Goal: Book appointment/travel/reservation

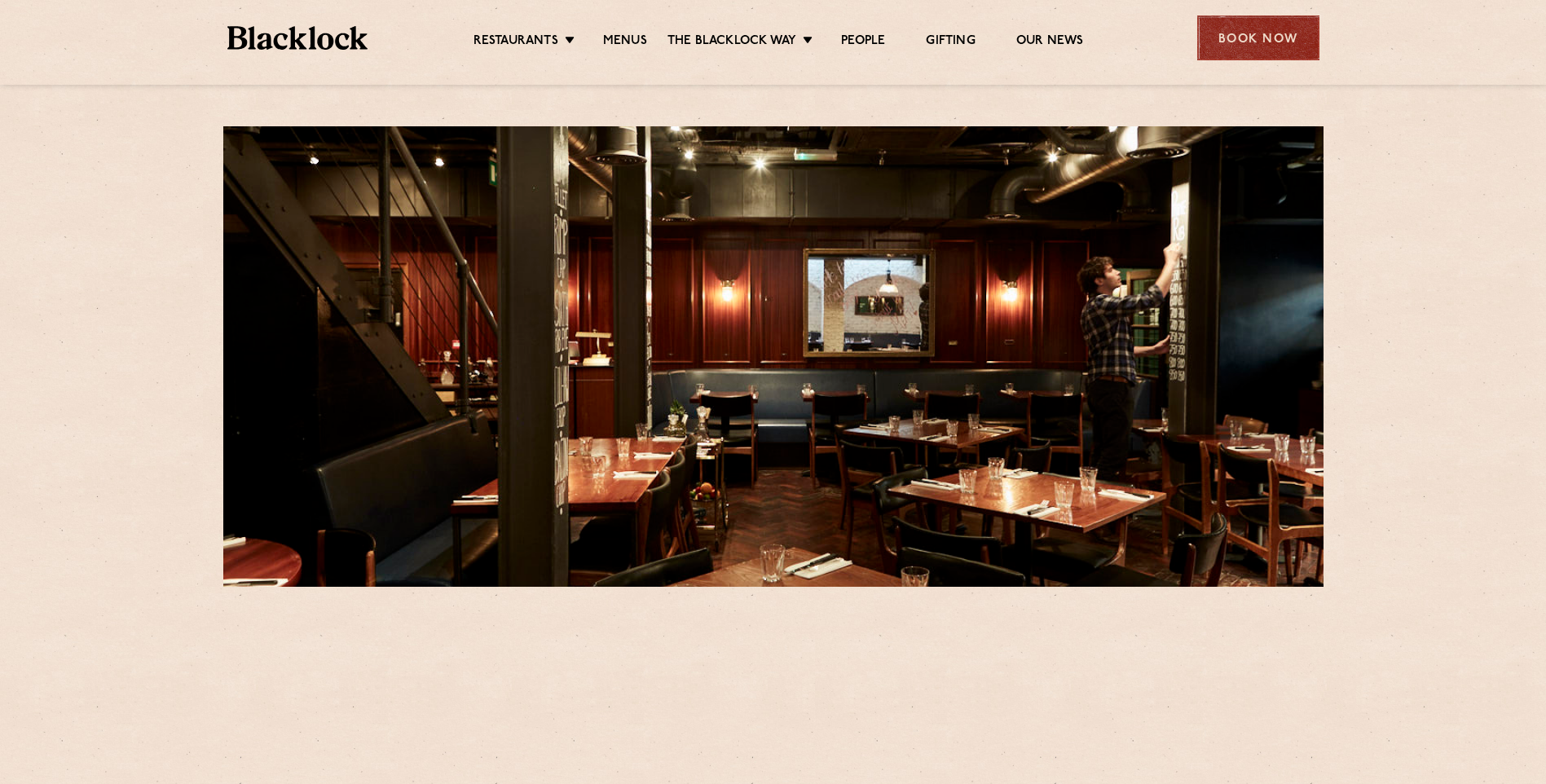
click at [1277, 38] on div "Book Now" at bounding box center [1258, 37] width 122 height 45
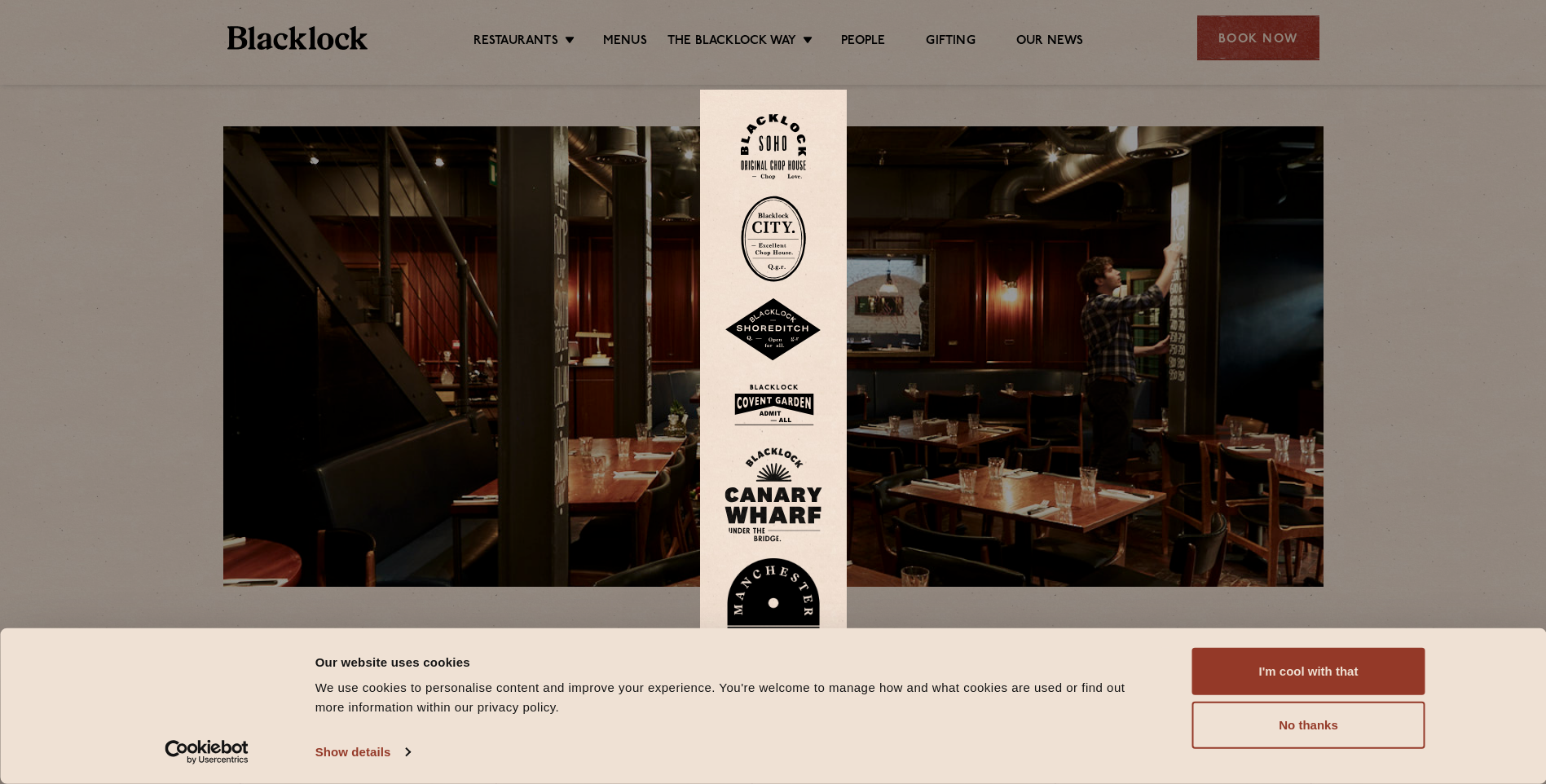
click at [795, 145] on img at bounding box center [773, 147] width 65 height 66
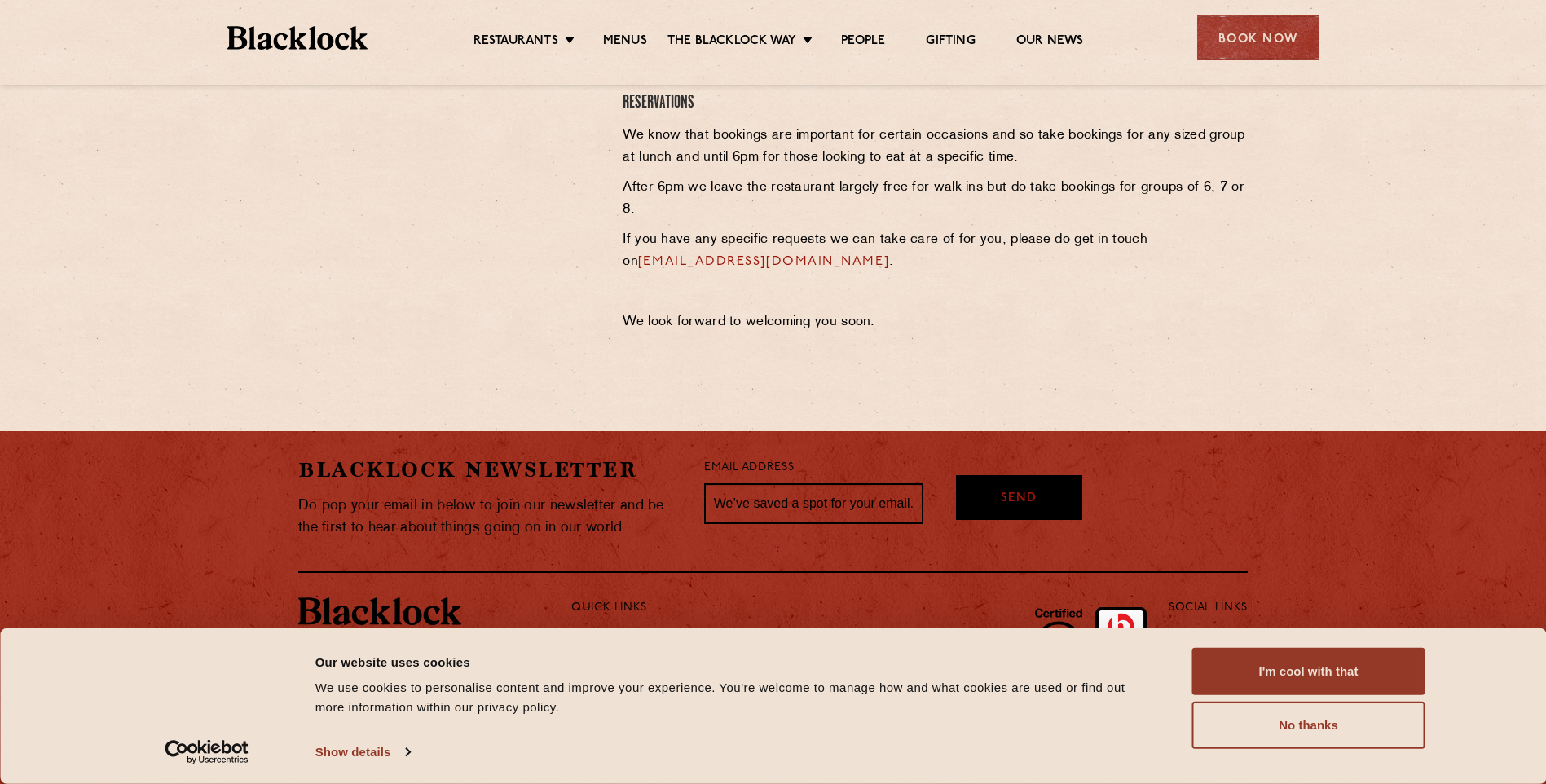
scroll to position [745, 0]
click at [1244, 737] on button "No thanks" at bounding box center [1309, 725] width 233 height 47
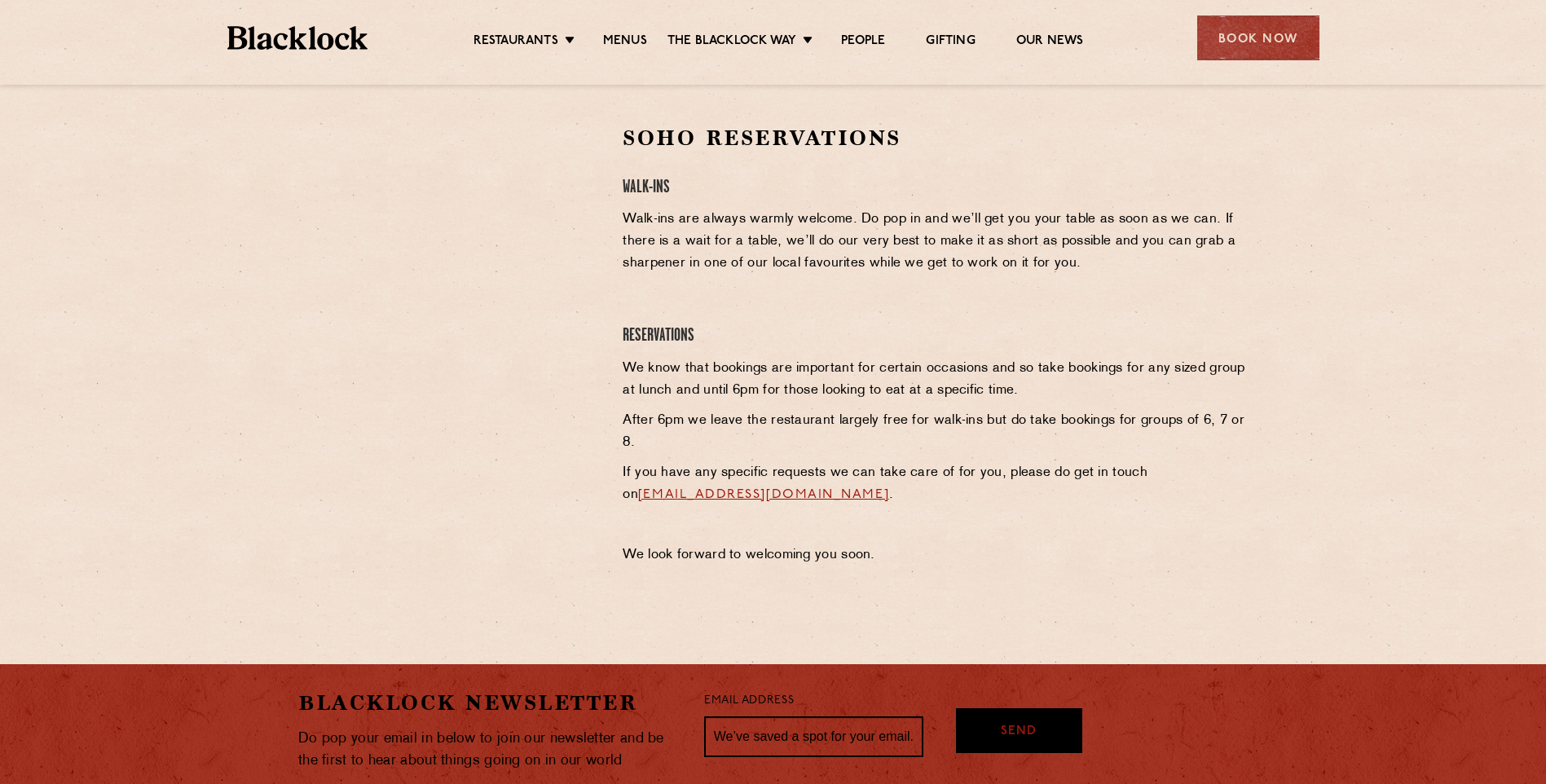
scroll to position [420, 0]
